Goal: Information Seeking & Learning: Check status

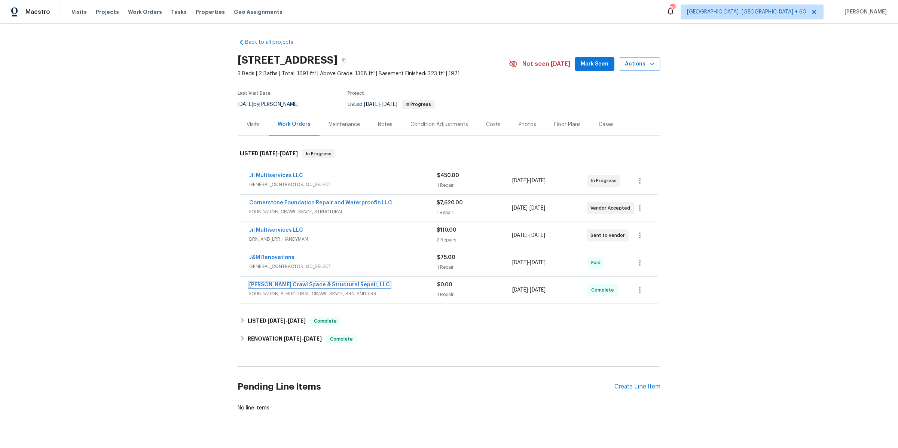
click at [350, 286] on link "Falcone Crawl Space & Structural Repair, LLC" at bounding box center [319, 284] width 141 height 5
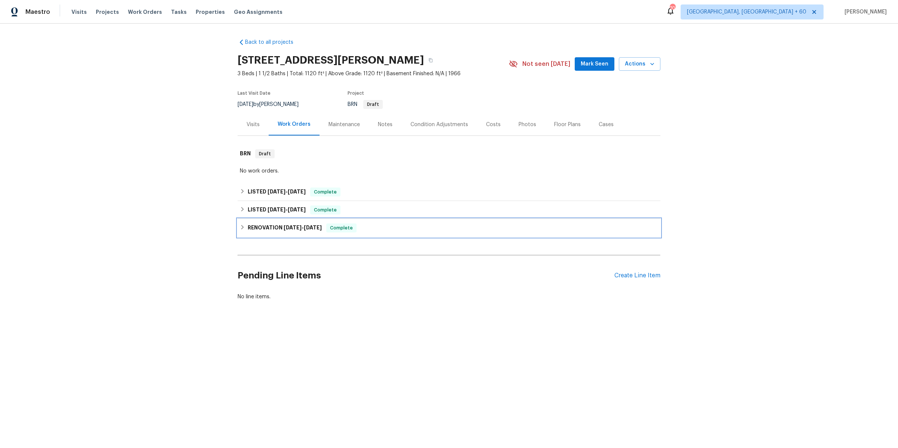
click at [243, 223] on div "RENOVATION 5/12/25 - 7/28/25 Complete" at bounding box center [449, 227] width 418 height 9
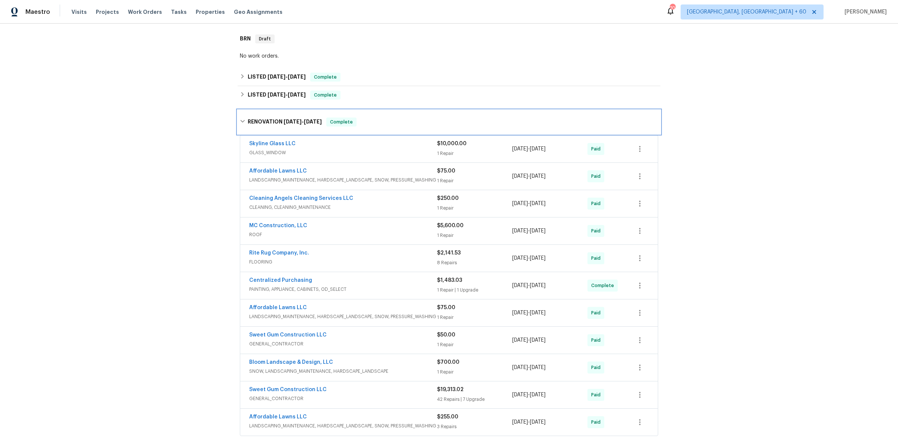
scroll to position [109, 0]
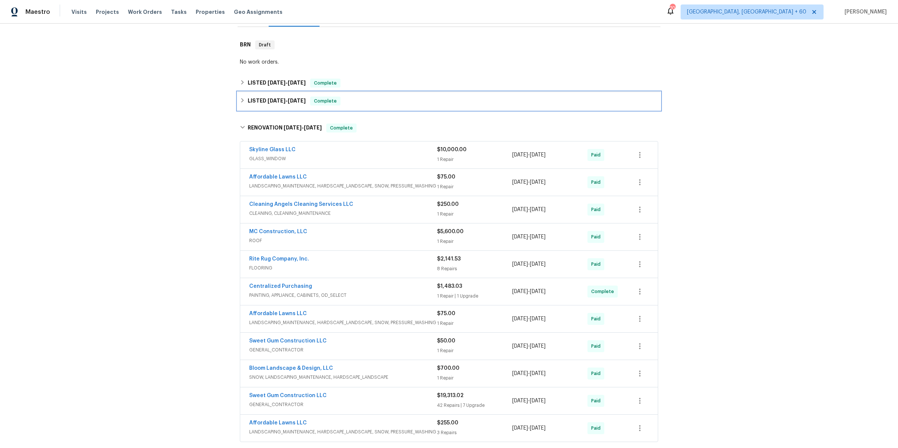
click at [242, 92] on div "LISTED 7/29/25 - 7/30/25 Complete" at bounding box center [449, 101] width 423 height 18
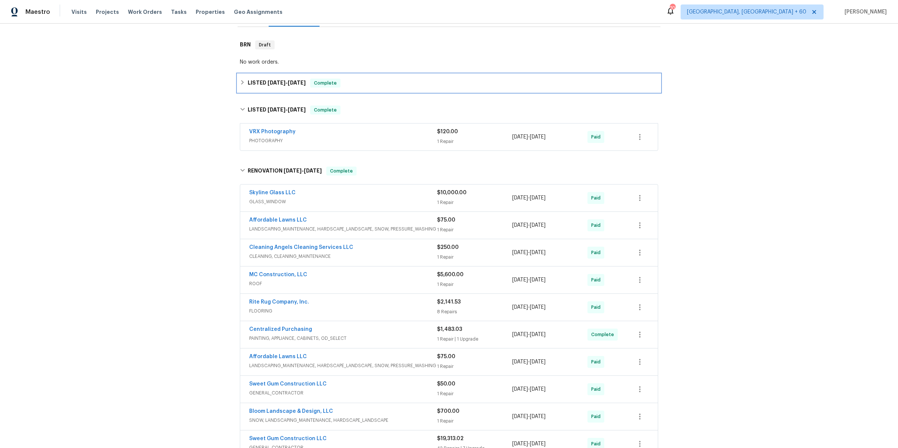
click at [242, 83] on icon at bounding box center [242, 82] width 3 height 4
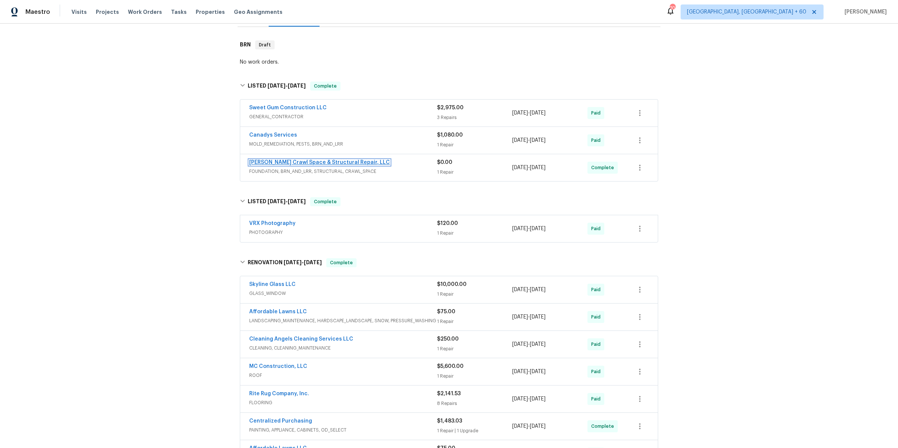
click at [322, 163] on link "Falcone Crawl Space & Structural Repair, LLC" at bounding box center [319, 162] width 141 height 5
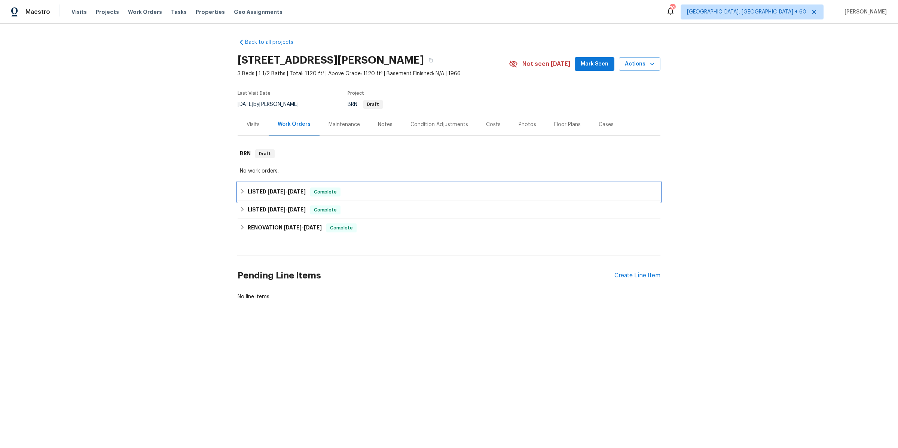
click at [242, 190] on icon at bounding box center [242, 191] width 3 height 4
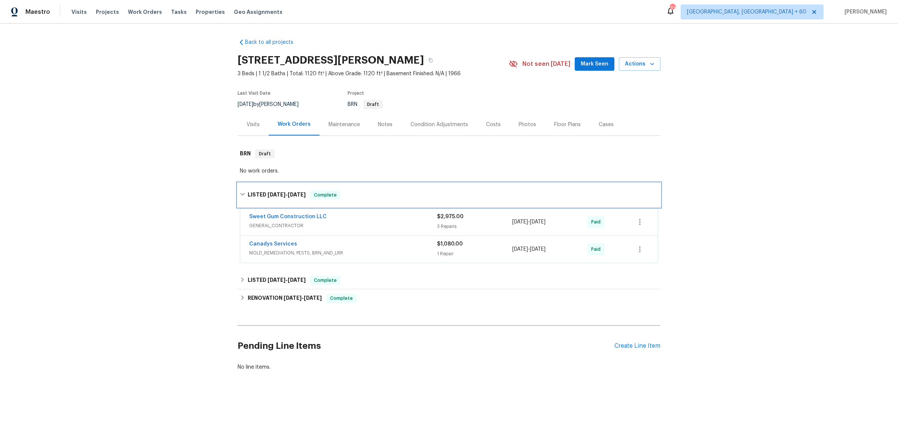
click at [242, 190] on div "LISTED 8/5/25 - 8/29/25 Complete" at bounding box center [449, 195] width 423 height 24
